Goal: Obtain resource: Obtain resource

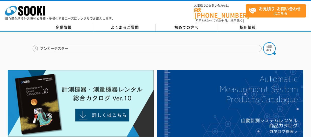
type input "アンカーテスター"
click at [263, 42] on button at bounding box center [269, 48] width 13 height 13
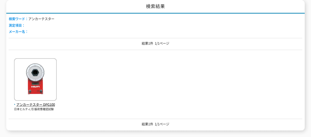
scroll to position [83, 0]
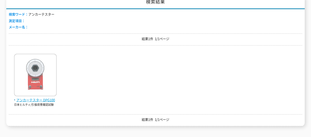
click at [52, 73] on img at bounding box center [35, 76] width 43 height 44
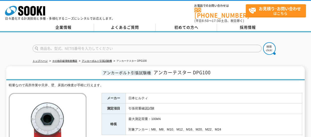
click at [286, 36] on div at bounding box center [155, 44] width 311 height 24
